Goal: Transaction & Acquisition: Purchase product/service

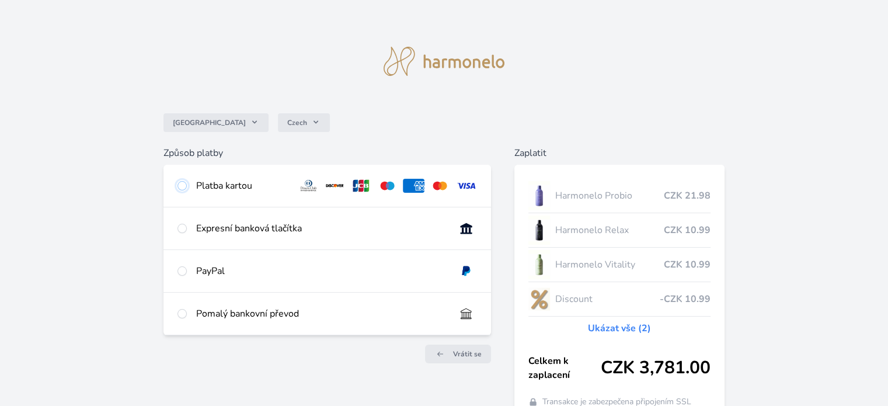
click at [186, 189] on input "radio" at bounding box center [181, 185] width 9 height 9
radio input "true"
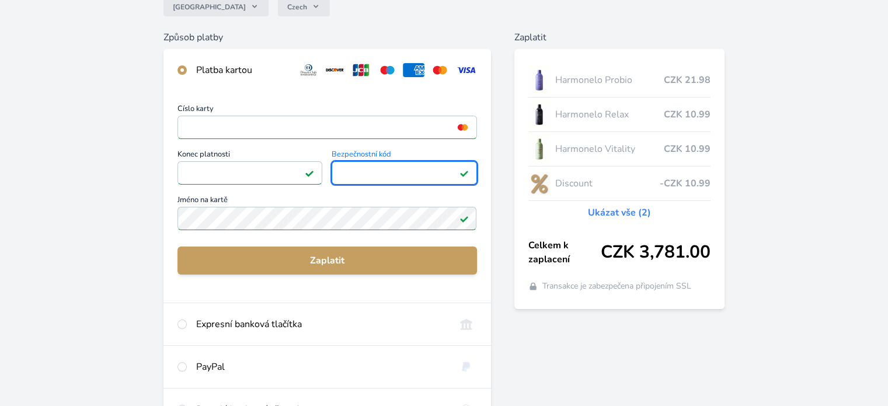
scroll to position [117, 0]
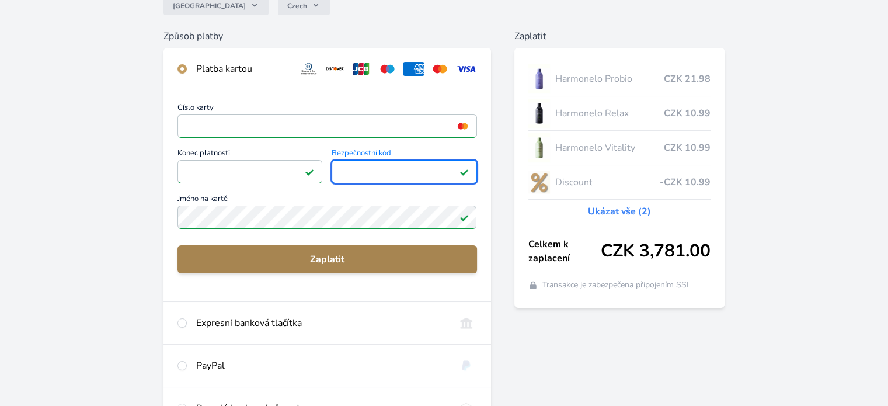
click at [391, 262] on span "Zaplatit" at bounding box center [327, 259] width 280 height 14
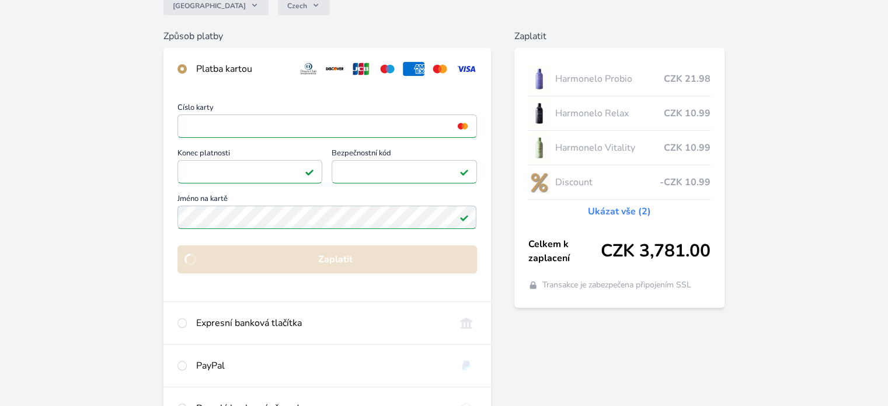
scroll to position [102, 0]
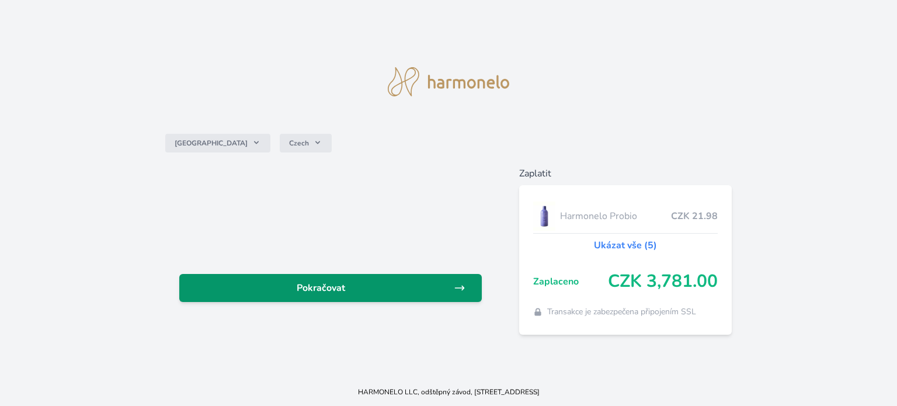
click at [428, 285] on span "Pokračovat" at bounding box center [321, 288] width 265 height 14
